Goal: Task Accomplishment & Management: Use online tool/utility

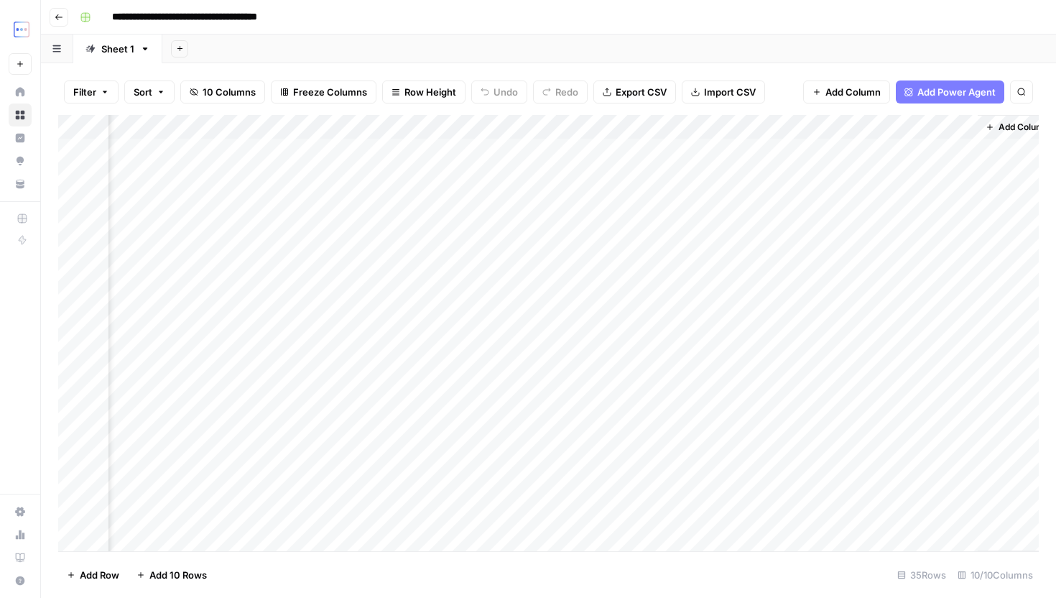
scroll to position [0, 545]
click at [671, 128] on div "Add Column" at bounding box center [548, 333] width 980 height 436
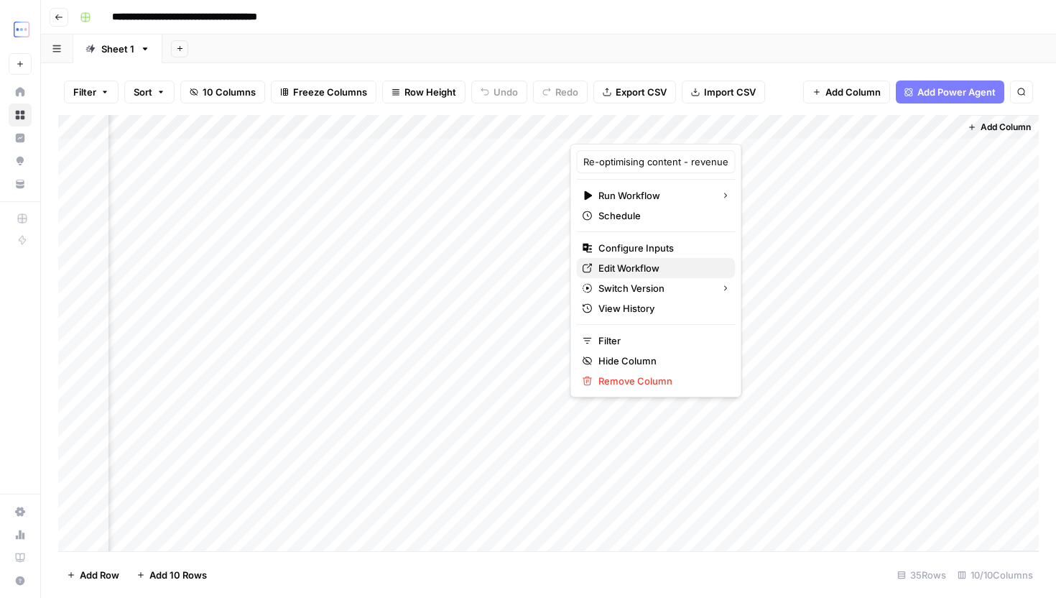
click at [631, 274] on span "Edit Workflow" at bounding box center [661, 268] width 126 height 14
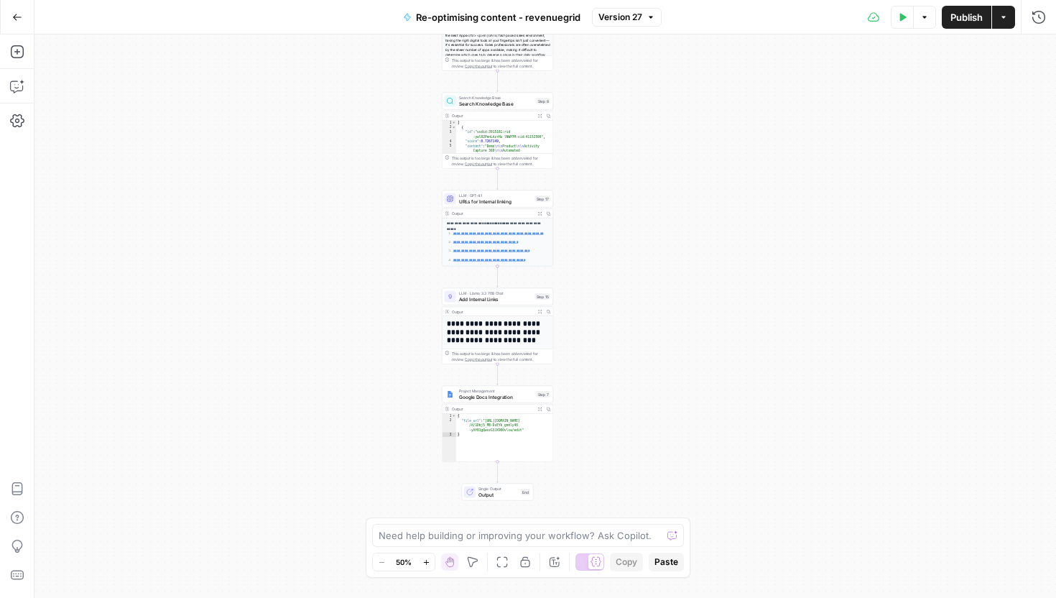
click at [557, 568] on button "Annotate Workflow" at bounding box center [554, 561] width 17 height 17
click at [1003, 16] on icon "button" at bounding box center [1003, 17] width 4 height 2
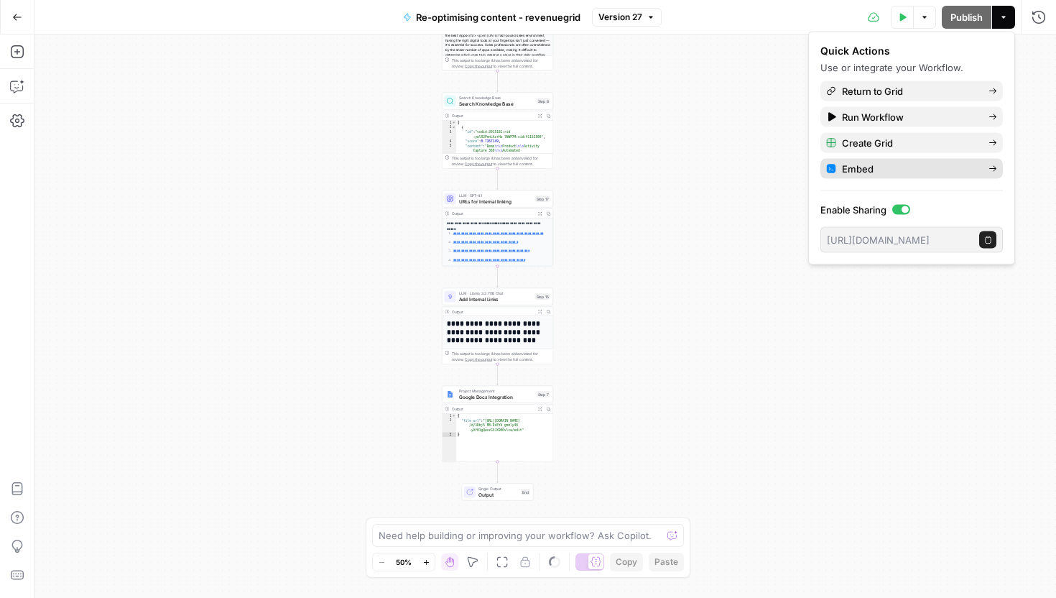
click at [976, 172] on span "Embed" at bounding box center [909, 169] width 135 height 14
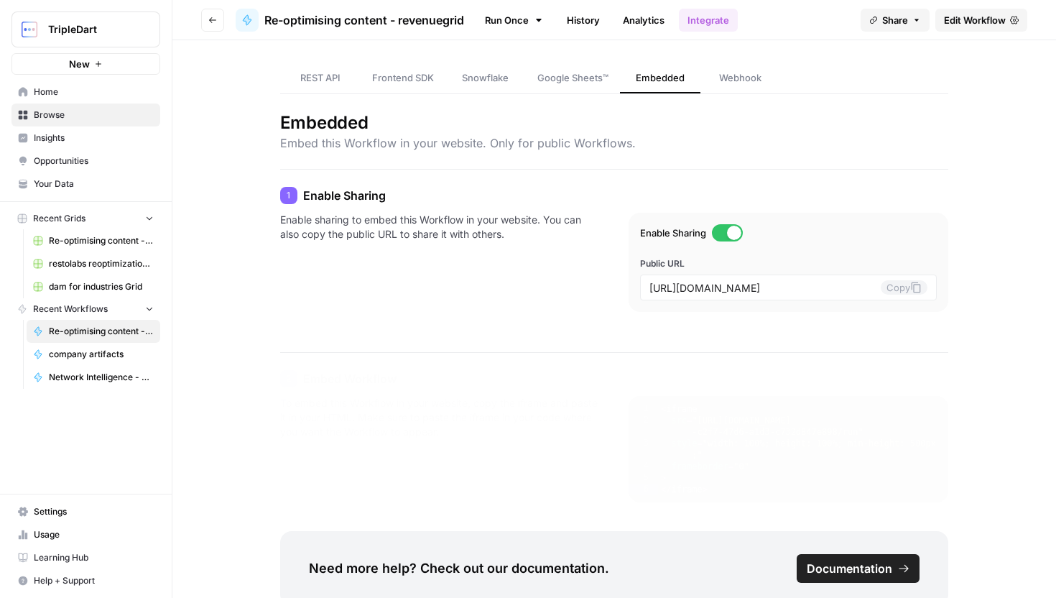
click at [210, 17] on icon "button" at bounding box center [212, 20] width 9 height 9
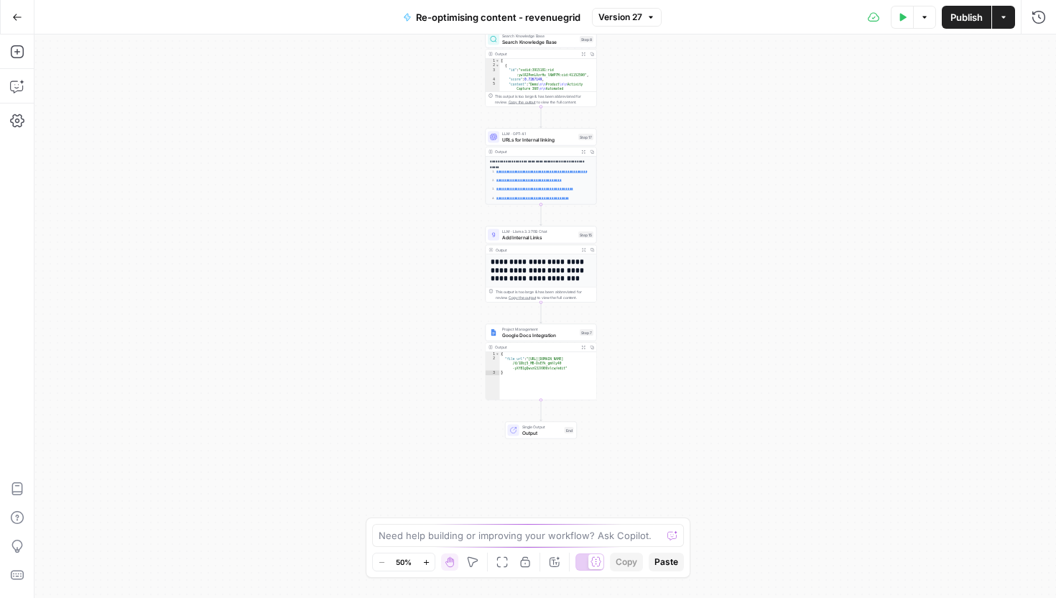
click at [1011, 20] on button "Actions" at bounding box center [1003, 17] width 23 height 23
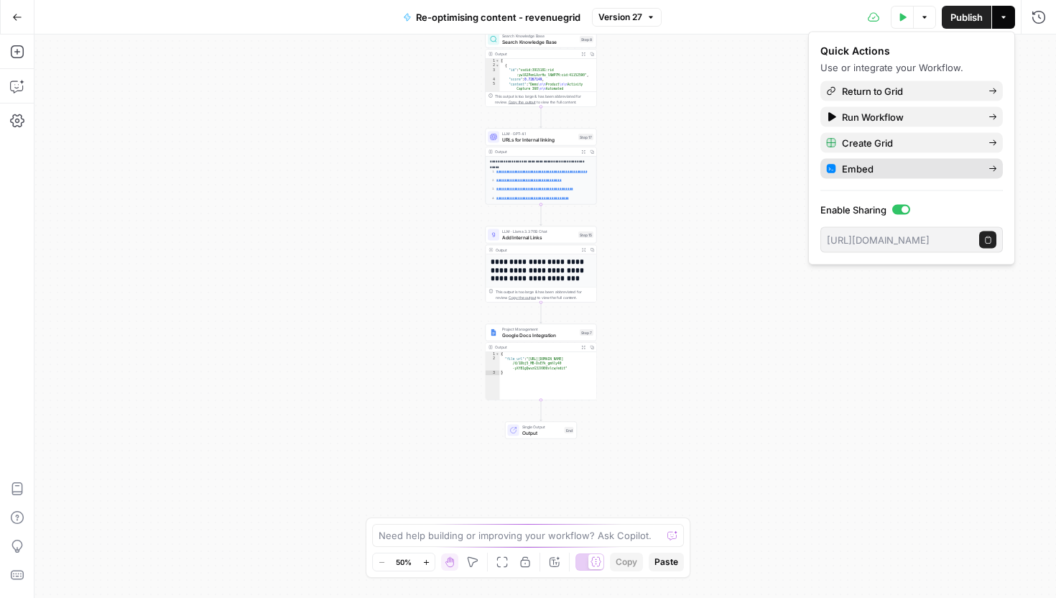
click at [917, 172] on span "Embed" at bounding box center [909, 169] width 135 height 14
